Goal: Information Seeking & Learning: Learn about a topic

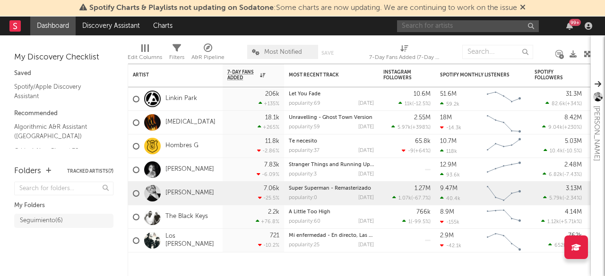
click at [443, 24] on input "text" at bounding box center [468, 26] width 142 height 12
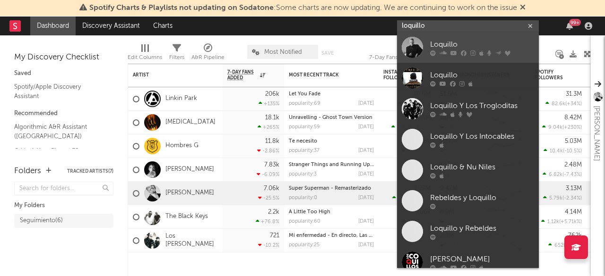
type input "loquillo"
click at [445, 43] on div "Loquillo" at bounding box center [482, 44] width 104 height 11
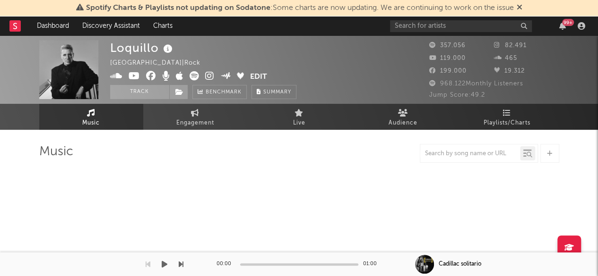
select select "6m"
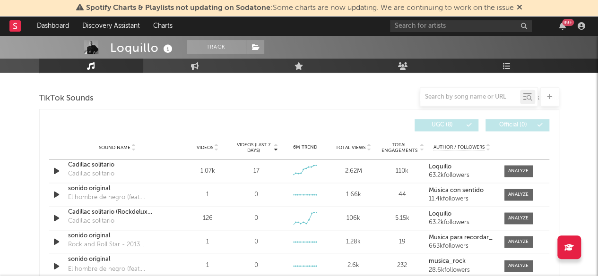
scroll to position [614, 0]
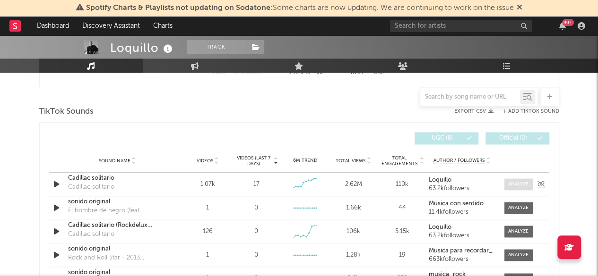
click at [515, 185] on div at bounding box center [518, 184] width 20 height 7
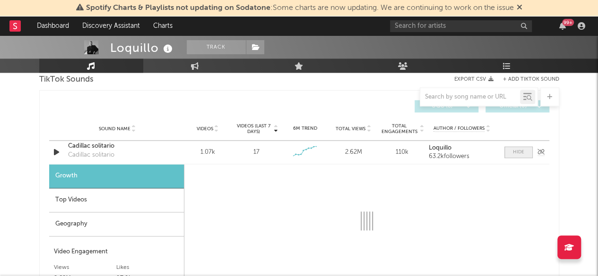
scroll to position [662, 0]
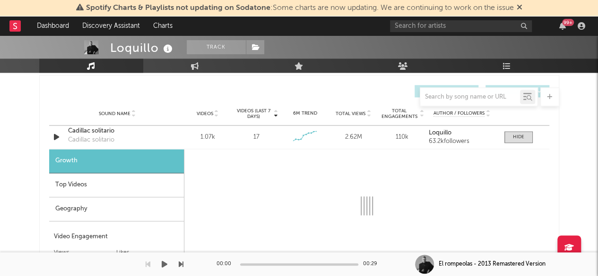
select select "6m"
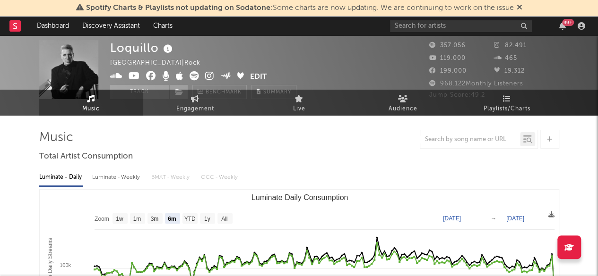
scroll to position [0, 0]
